Goal: Information Seeking & Learning: Learn about a topic

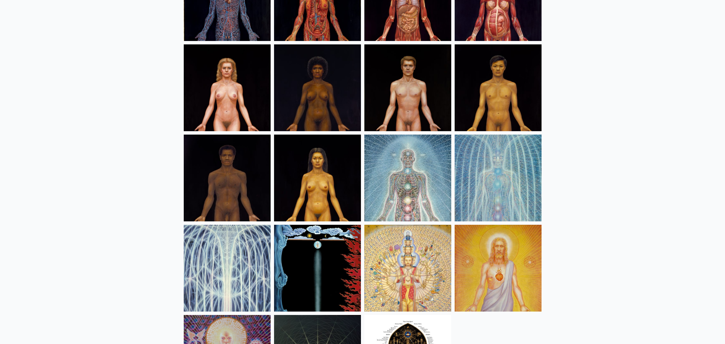
scroll to position [189, 0]
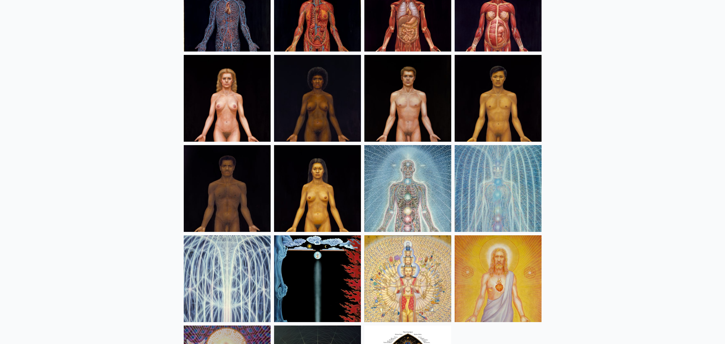
click at [408, 189] on img at bounding box center [407, 188] width 87 height 87
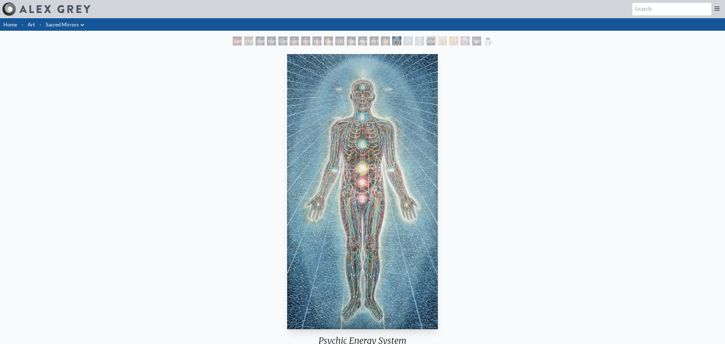
click at [389, 43] on div "[DEMOGRAPHIC_DATA] Woman" at bounding box center [385, 40] width 9 height 9
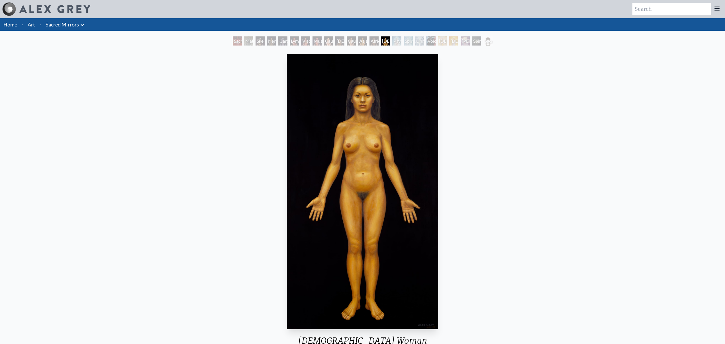
click at [407, 40] on div "Spiritual Energy System" at bounding box center [408, 40] width 9 height 9
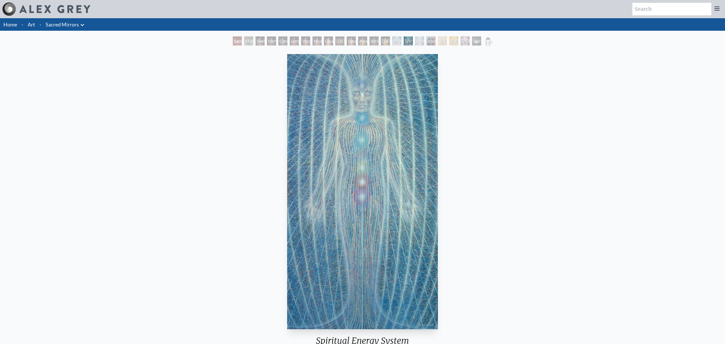
click at [432, 42] on div "Void Clear Light" at bounding box center [430, 40] width 9 height 9
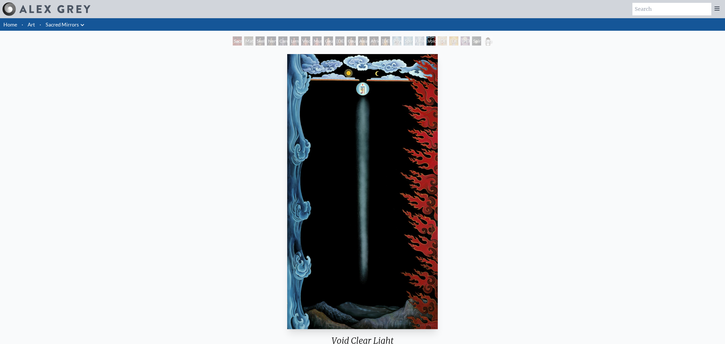
click at [456, 41] on div "[DEMOGRAPHIC_DATA]" at bounding box center [453, 40] width 9 height 9
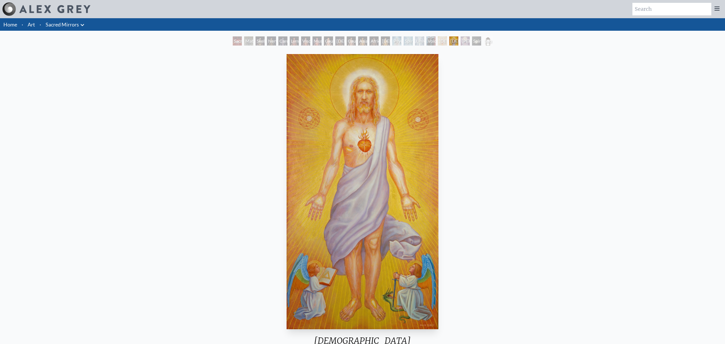
click at [286, 44] on div "Cardiovascular System" at bounding box center [282, 40] width 9 height 9
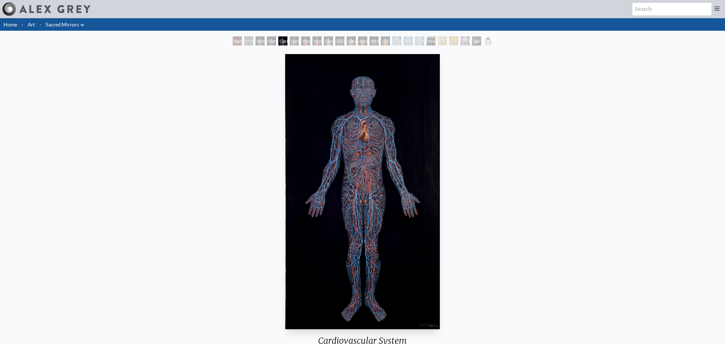
click at [270, 42] on div "Nervous System" at bounding box center [271, 40] width 9 height 9
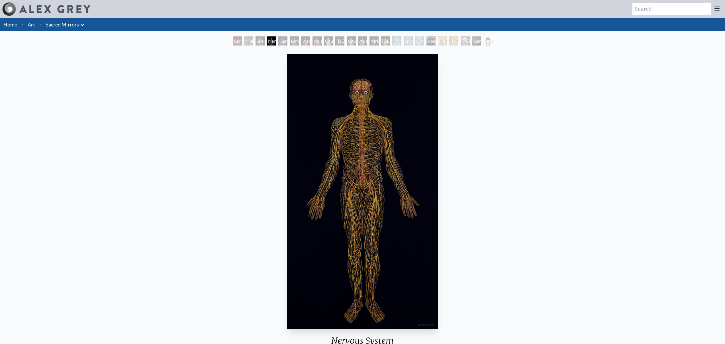
click at [249, 41] on div "Material World" at bounding box center [248, 40] width 9 height 9
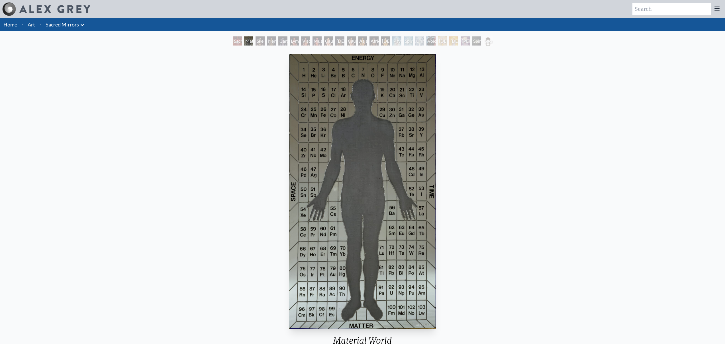
click at [242, 42] on div "Sacred Mirrors Room, [GEOGRAPHIC_DATA]" at bounding box center [237, 40] width 9 height 9
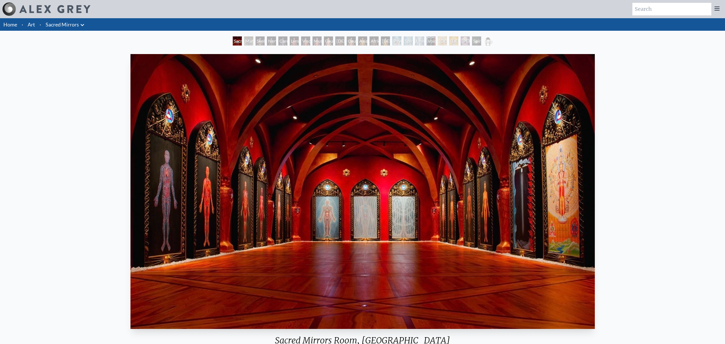
click at [322, 42] on div "Muscle System" at bounding box center [316, 40] width 9 height 9
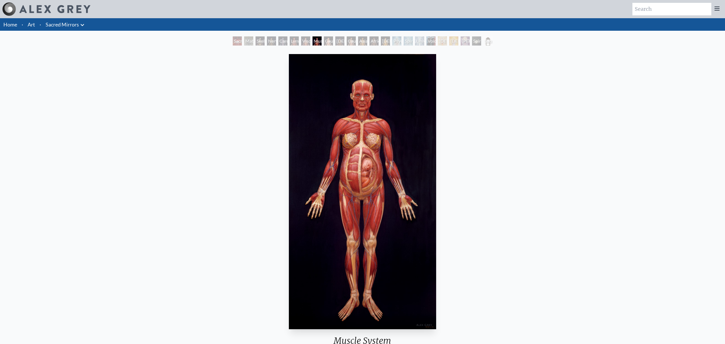
click at [392, 44] on div "Psychic Energy System" at bounding box center [396, 40] width 9 height 9
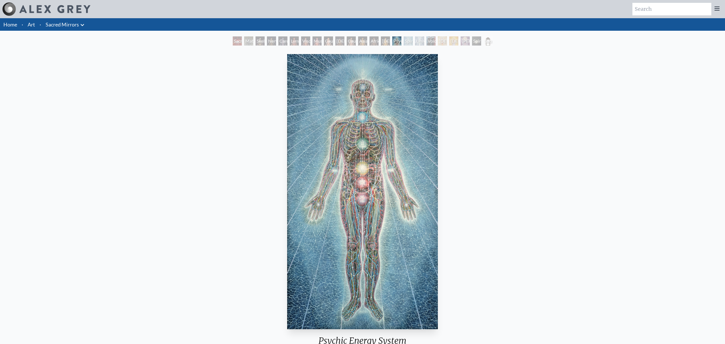
click at [424, 42] on div "Universal Mind Lattice" at bounding box center [419, 40] width 9 height 9
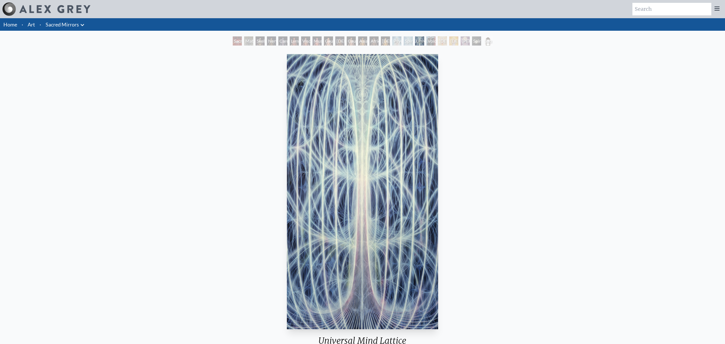
click at [434, 41] on div "Void Clear Light" at bounding box center [430, 40] width 9 height 9
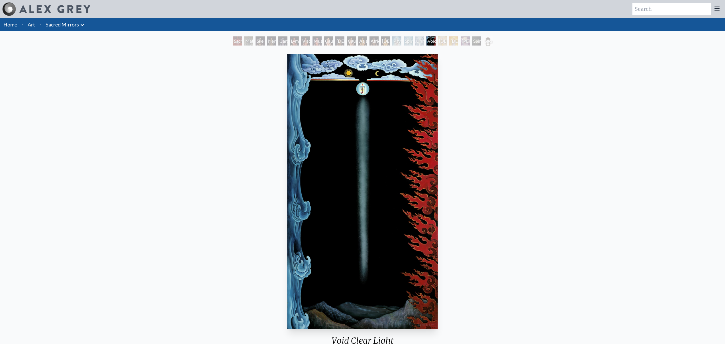
click at [481, 40] on div "Spiritual World" at bounding box center [476, 40] width 9 height 9
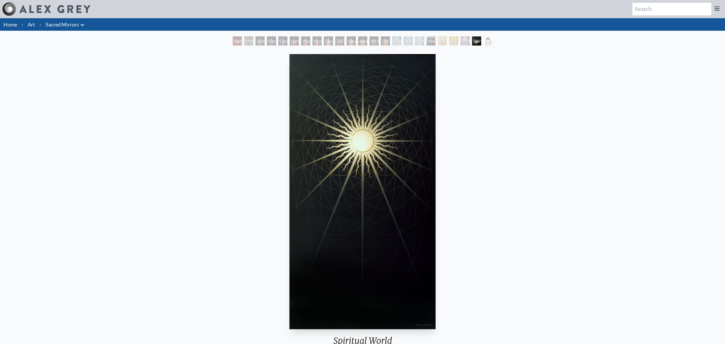
click at [483, 42] on div "Sacred Mirrors Frame" at bounding box center [487, 40] width 9 height 9
